Goal: Information Seeking & Learning: Learn about a topic

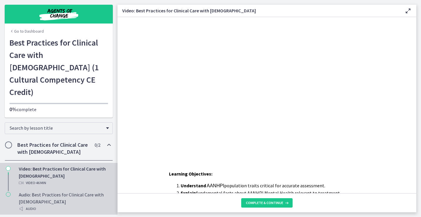
scroll to position [81, 0]
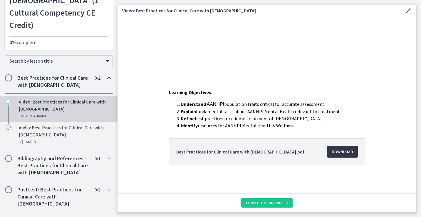
click at [345, 152] on span "Download Opens in a new window" at bounding box center [342, 151] width 21 height 7
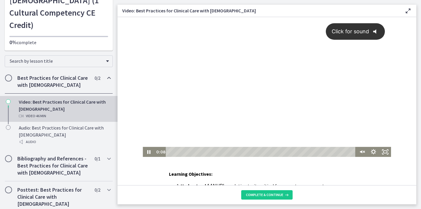
scroll to position [0, 0]
click at [367, 32] on span "Click for sound" at bounding box center [348, 31] width 43 height 6
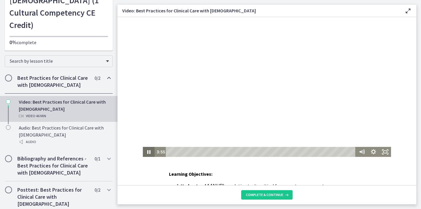
click at [148, 155] on icon "Pause" at bounding box center [149, 152] width 12 height 10
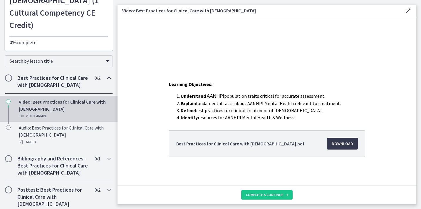
scroll to position [82, 0]
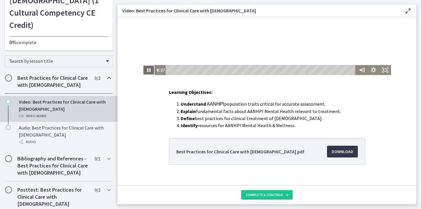
click at [149, 71] on icon "Pause" at bounding box center [149, 70] width 12 height 10
click at [147, 68] on icon "Play Video" at bounding box center [149, 70] width 12 height 10
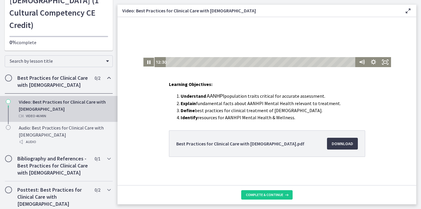
scroll to position [90, 0]
click at [149, 63] on icon "Pause" at bounding box center [149, 62] width 12 height 10
click at [149, 63] on icon "Play Video" at bounding box center [149, 62] width 3 height 4
click at [249, 1] on main "Video: Best Practices for Clinical Care with Asian Americans Enable fullscreen …" at bounding box center [270, 104] width 304 height 209
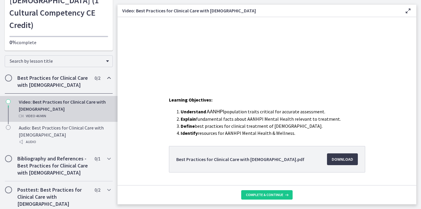
scroll to position [73, 0]
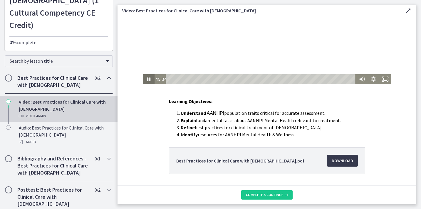
click at [150, 78] on icon "Pause" at bounding box center [148, 79] width 3 height 4
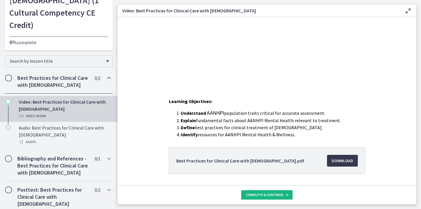
click at [273, 195] on span "Complete & continue" at bounding box center [264, 194] width 37 height 5
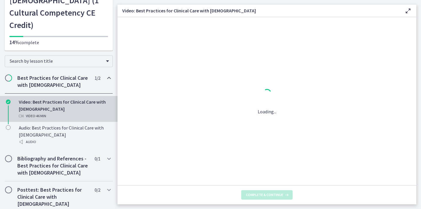
scroll to position [0, 0]
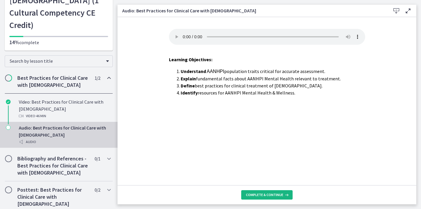
click at [271, 198] on button "Complete & continue" at bounding box center [266, 194] width 51 height 9
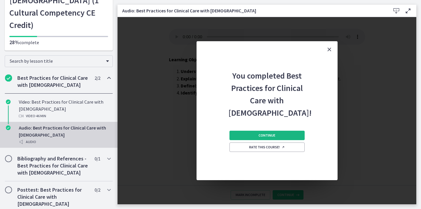
click at [274, 136] on span "Continue" at bounding box center [267, 135] width 17 height 5
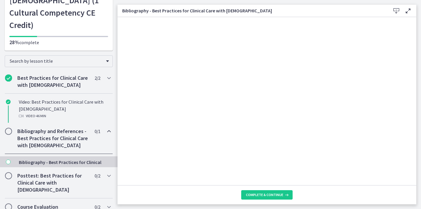
scroll to position [49, 0]
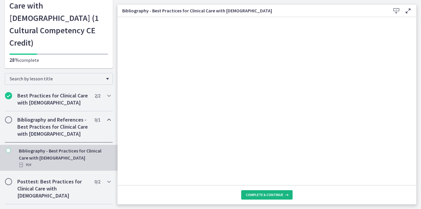
click at [268, 192] on button "Complete & continue" at bounding box center [266, 194] width 51 height 9
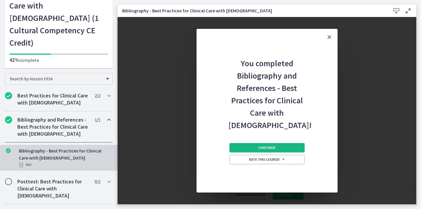
click at [273, 146] on span "Continue" at bounding box center [267, 147] width 17 height 5
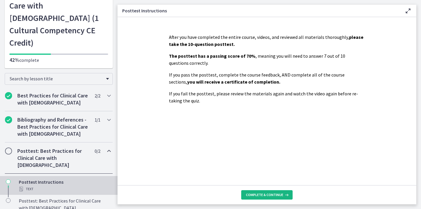
click at [273, 195] on span "Complete & continue" at bounding box center [264, 194] width 37 height 5
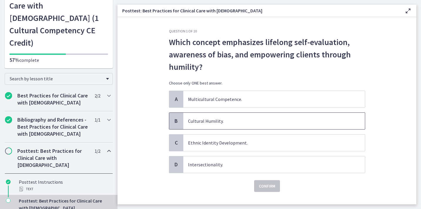
click at [217, 118] on span "Cultural Humility." at bounding box center [274, 121] width 182 height 16
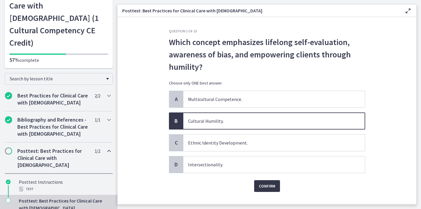
click at [266, 185] on span "Confirm" at bounding box center [267, 185] width 16 height 7
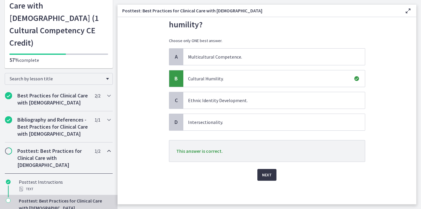
scroll to position [42, 0]
click at [266, 171] on span "Next" at bounding box center [267, 174] width 10 height 7
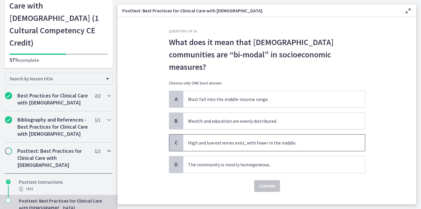
click at [266, 134] on span "High and low extremes exist, with fewer in the middle." at bounding box center [274, 142] width 182 height 16
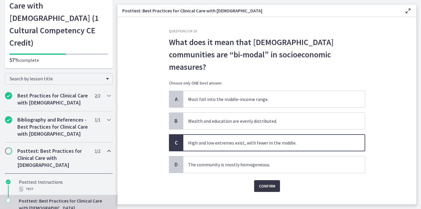
click at [271, 182] on span "Confirm" at bounding box center [267, 185] width 16 height 7
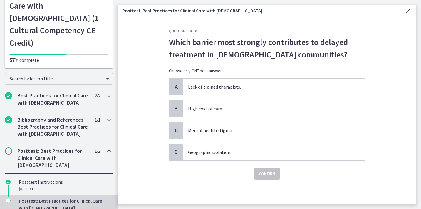
click at [240, 127] on span "Mental health stigma." at bounding box center [274, 130] width 182 height 16
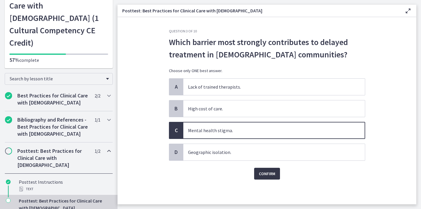
click at [269, 173] on span "Confirm" at bounding box center [267, 173] width 16 height 7
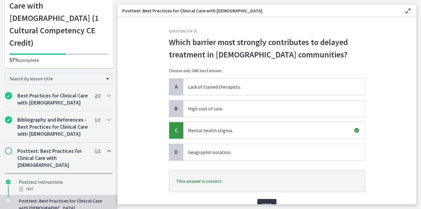
click at [267, 200] on button "Next" at bounding box center [267, 205] width 19 height 12
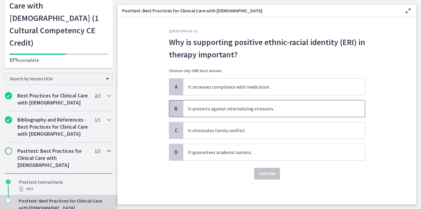
click at [280, 106] on span "It protects against internalizing stressors." at bounding box center [274, 108] width 182 height 16
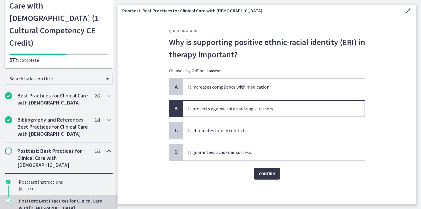
click at [263, 173] on span "Confirm" at bounding box center [267, 173] width 16 height 7
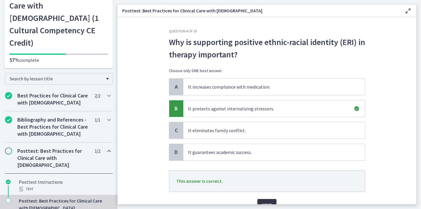
click at [265, 200] on button "Next" at bounding box center [267, 205] width 19 height 12
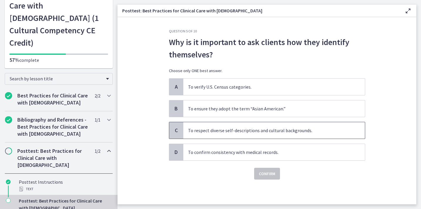
click at [278, 128] on span "To respect diverse self-descriptions and cultural backgrounds." at bounding box center [274, 130] width 182 height 16
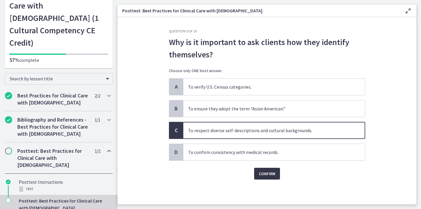
click at [274, 173] on span "Confirm" at bounding box center [267, 173] width 16 height 7
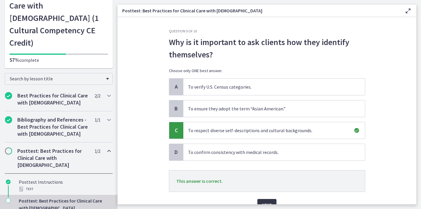
click at [269, 201] on button "Next" at bounding box center [267, 205] width 19 height 12
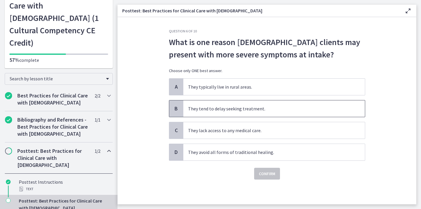
click at [268, 107] on span "They tend to delay seeking treatment." at bounding box center [274, 108] width 182 height 16
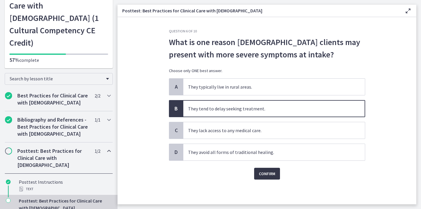
click at [269, 178] on button "Confirm" at bounding box center [267, 174] width 26 height 12
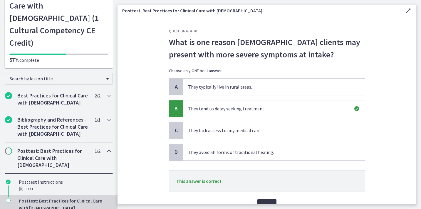
click at [265, 202] on span "Next" at bounding box center [267, 204] width 10 height 7
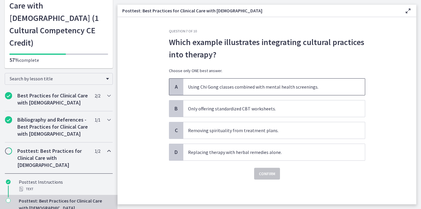
click at [231, 88] on span "Using Chi Gong classes combined with mental health screenings." at bounding box center [274, 86] width 182 height 16
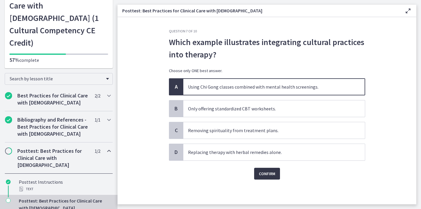
click at [270, 175] on span "Confirm" at bounding box center [267, 173] width 16 height 7
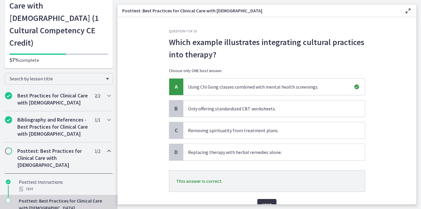
click at [265, 200] on button "Next" at bounding box center [267, 205] width 19 height 12
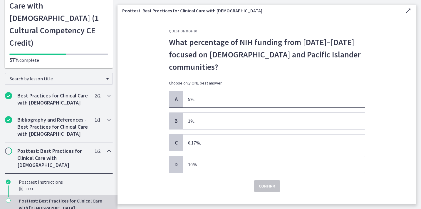
click at [226, 103] on span "5%." at bounding box center [274, 99] width 182 height 16
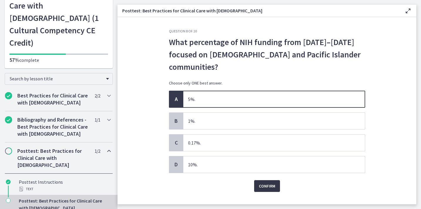
click at [267, 184] on span "Confirm" at bounding box center [267, 185] width 16 height 7
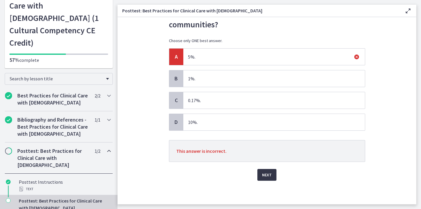
scroll to position [42, 0]
click at [267, 174] on span "Next" at bounding box center [267, 174] width 10 height 7
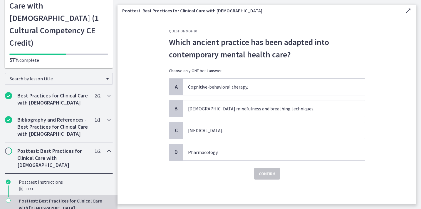
scroll to position [0, 0]
click at [260, 110] on span "Buddhist mindfulness and breathing techniques." at bounding box center [274, 108] width 182 height 16
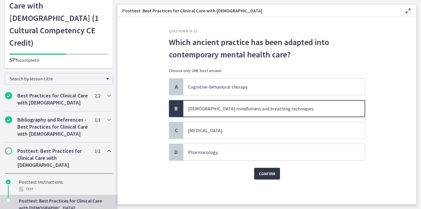
click at [270, 177] on button "Confirm" at bounding box center [267, 174] width 26 height 12
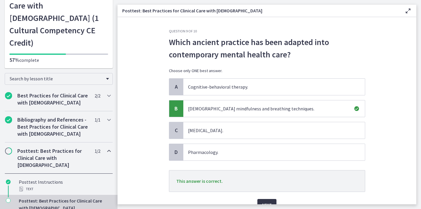
click at [271, 201] on button "Next" at bounding box center [267, 205] width 19 height 12
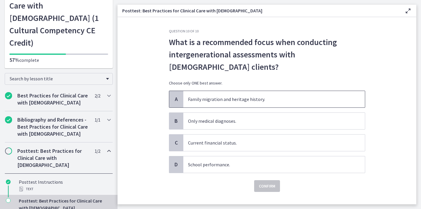
click at [241, 101] on span "Family migration and heritage history." at bounding box center [274, 99] width 182 height 16
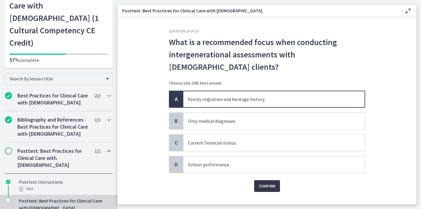
click at [268, 188] on span "Confirm" at bounding box center [267, 185] width 16 height 7
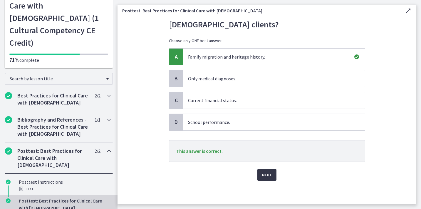
scroll to position [42, 0]
click at [269, 175] on span "Next" at bounding box center [267, 174] width 10 height 7
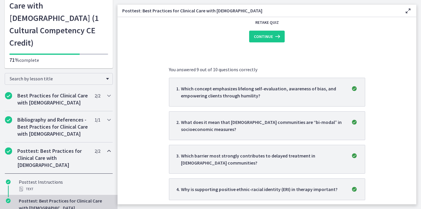
scroll to position [63, 0]
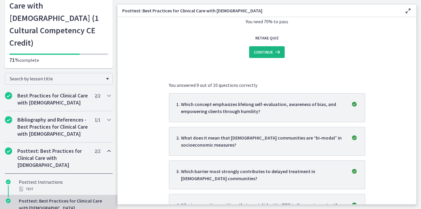
click at [272, 50] on span "Continue" at bounding box center [263, 52] width 19 height 7
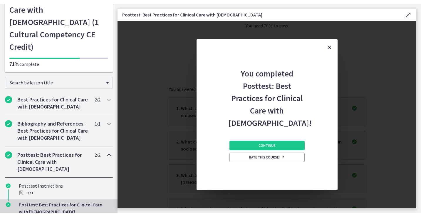
scroll to position [0, 0]
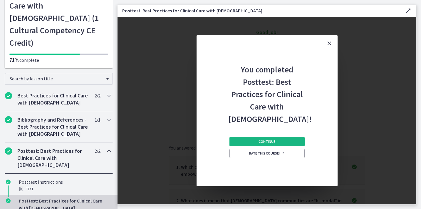
click at [268, 141] on span "Continue" at bounding box center [267, 141] width 17 height 5
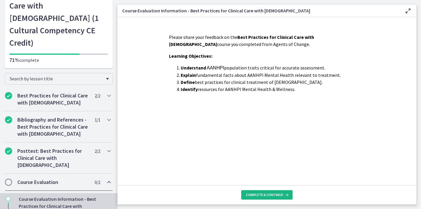
click at [266, 192] on span "Complete & continue" at bounding box center [264, 194] width 37 height 5
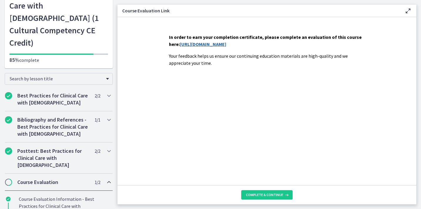
click at [226, 42] on link "https://forms.gle/n6wgfjYerNQ2wjSW8" at bounding box center [203, 44] width 46 height 6
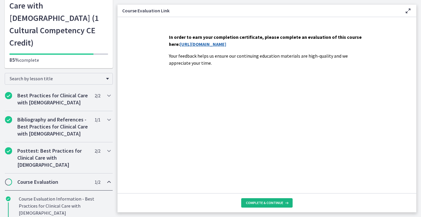
click at [265, 202] on span "Complete & continue" at bounding box center [264, 202] width 37 height 5
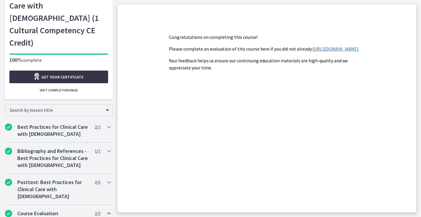
click at [89, 71] on link "Get your certificate" at bounding box center [58, 77] width 99 height 13
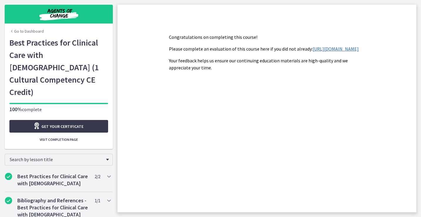
click at [32, 31] on link "Go to Dashboard" at bounding box center [26, 31] width 34 height 6
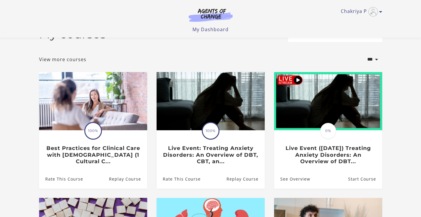
scroll to position [18, 0]
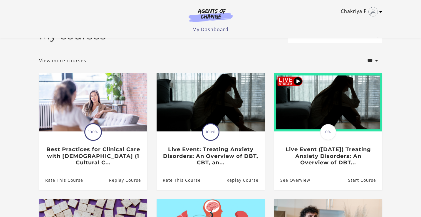
click at [352, 9] on link "Chakriya P" at bounding box center [360, 11] width 39 height 9
click at [350, 22] on link "My Account" at bounding box center [358, 21] width 52 height 10
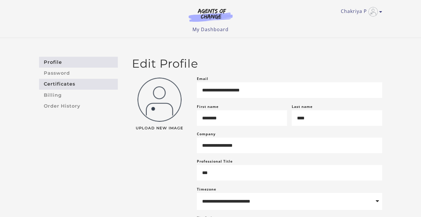
click at [70, 84] on link "Certificates" at bounding box center [78, 84] width 79 height 11
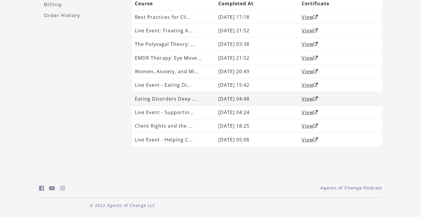
scroll to position [90, 0]
click at [156, 100] on td "Eating Disorders Deep ..." at bounding box center [173, 99] width 83 height 14
click at [307, 97] on link "View" at bounding box center [310, 99] width 16 height 6
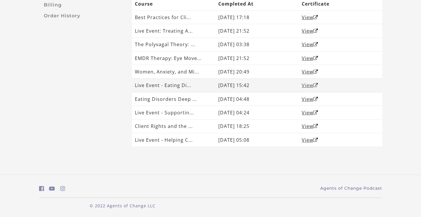
click at [311, 85] on link "View" at bounding box center [310, 85] width 16 height 6
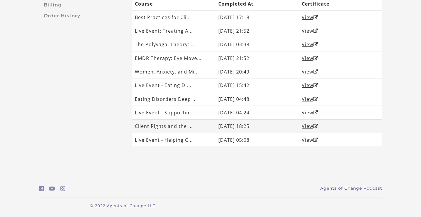
click at [160, 127] on td "Client Rights and the ..." at bounding box center [173, 126] width 83 height 14
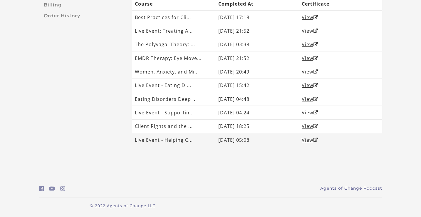
click at [179, 143] on td "Live Event - Helping C..." at bounding box center [173, 140] width 83 height 14
click at [312, 140] on link "View" at bounding box center [310, 140] width 16 height 6
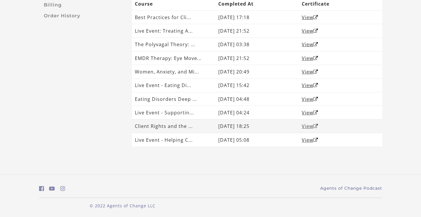
click at [314, 126] on link "View" at bounding box center [310, 126] width 16 height 6
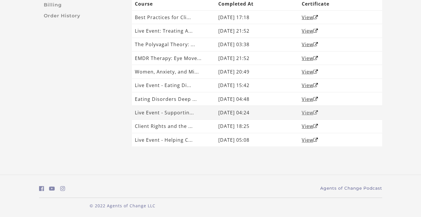
click at [306, 113] on link "View" at bounding box center [310, 112] width 16 height 6
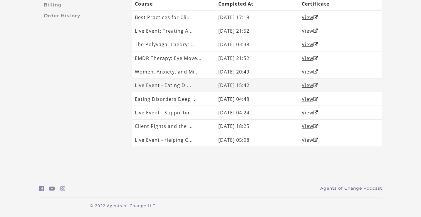
click at [308, 86] on link "View" at bounding box center [310, 85] width 16 height 6
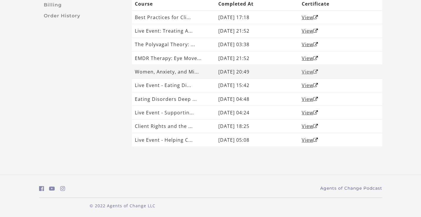
click at [309, 70] on link "View" at bounding box center [310, 71] width 16 height 6
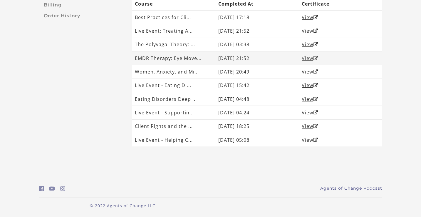
click at [309, 59] on link "View" at bounding box center [310, 58] width 16 height 6
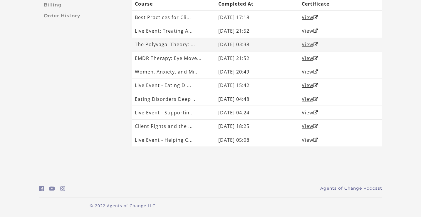
click at [313, 42] on link "View" at bounding box center [310, 44] width 16 height 6
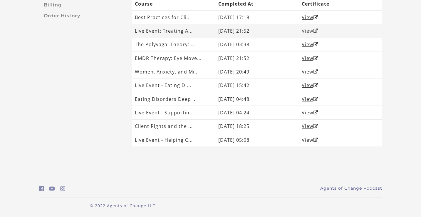
click at [312, 29] on link "View" at bounding box center [310, 31] width 16 height 6
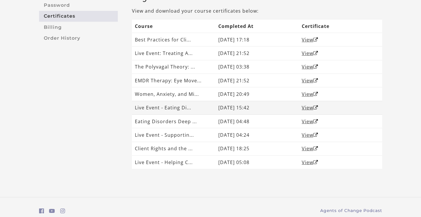
scroll to position [62, 0]
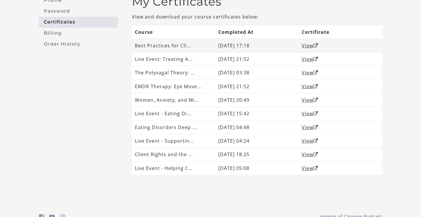
click at [302, 46] on td "View" at bounding box center [340, 46] width 83 height 14
click at [305, 46] on link "View" at bounding box center [310, 45] width 16 height 6
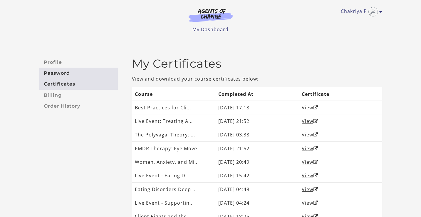
scroll to position [0, 0]
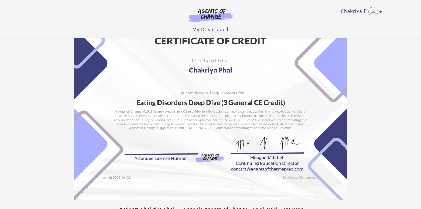
scroll to position [7, 0]
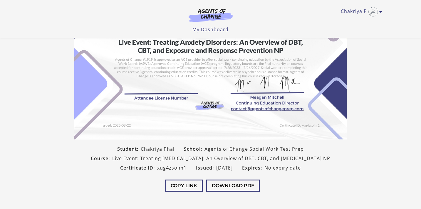
scroll to position [31, 0]
